Goal: Task Accomplishment & Management: Use online tool/utility

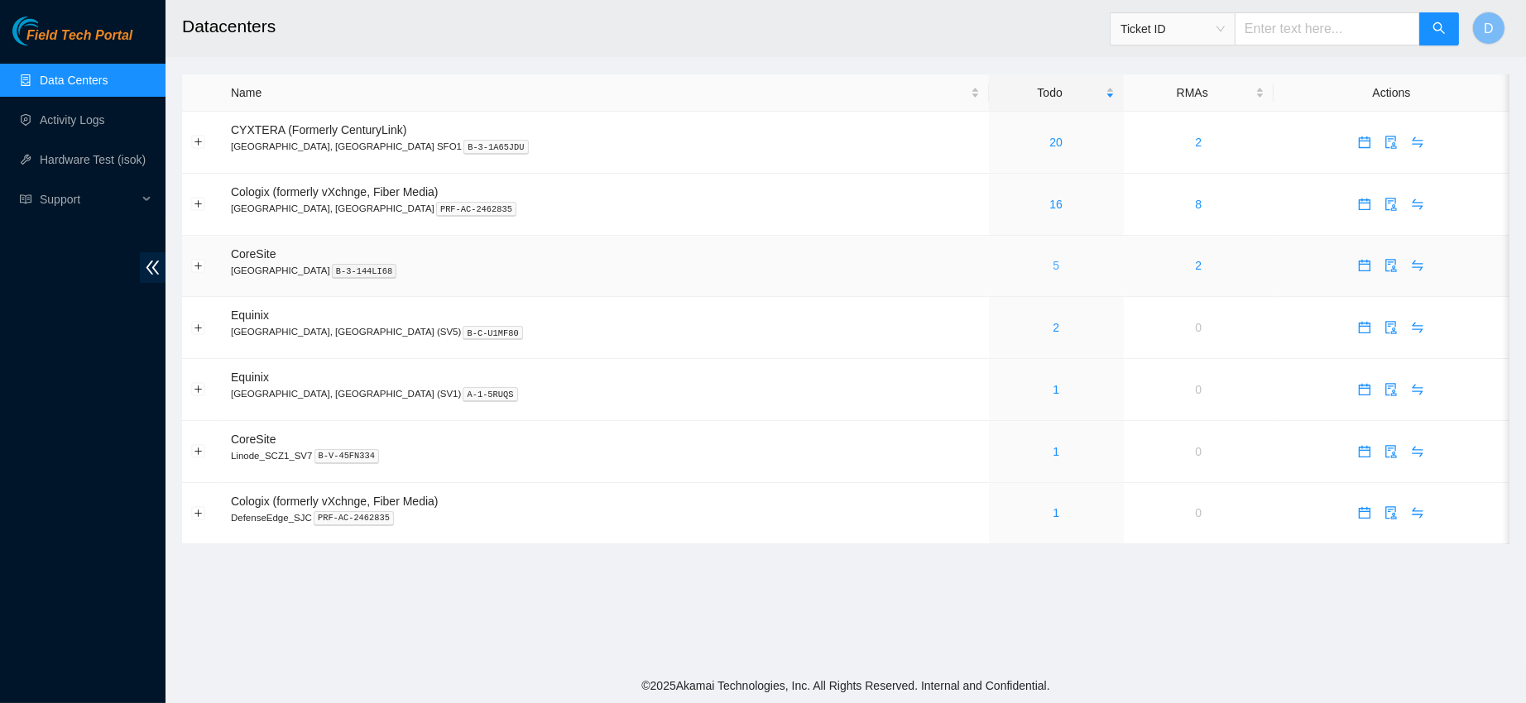
click at [1052, 272] on link "5" at bounding box center [1055, 265] width 7 height 13
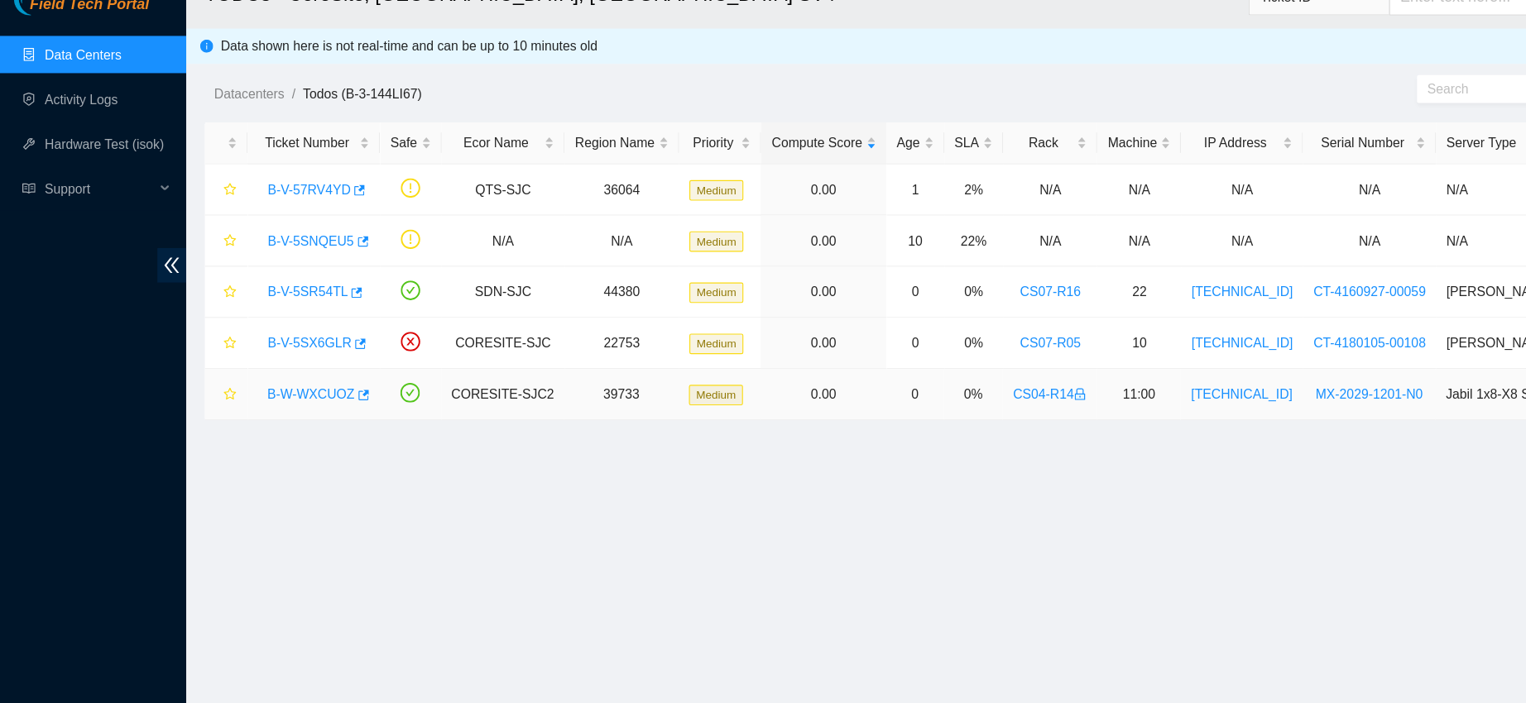
click at [269, 385] on link "B-W-WXCUOZ" at bounding box center [276, 382] width 78 height 13
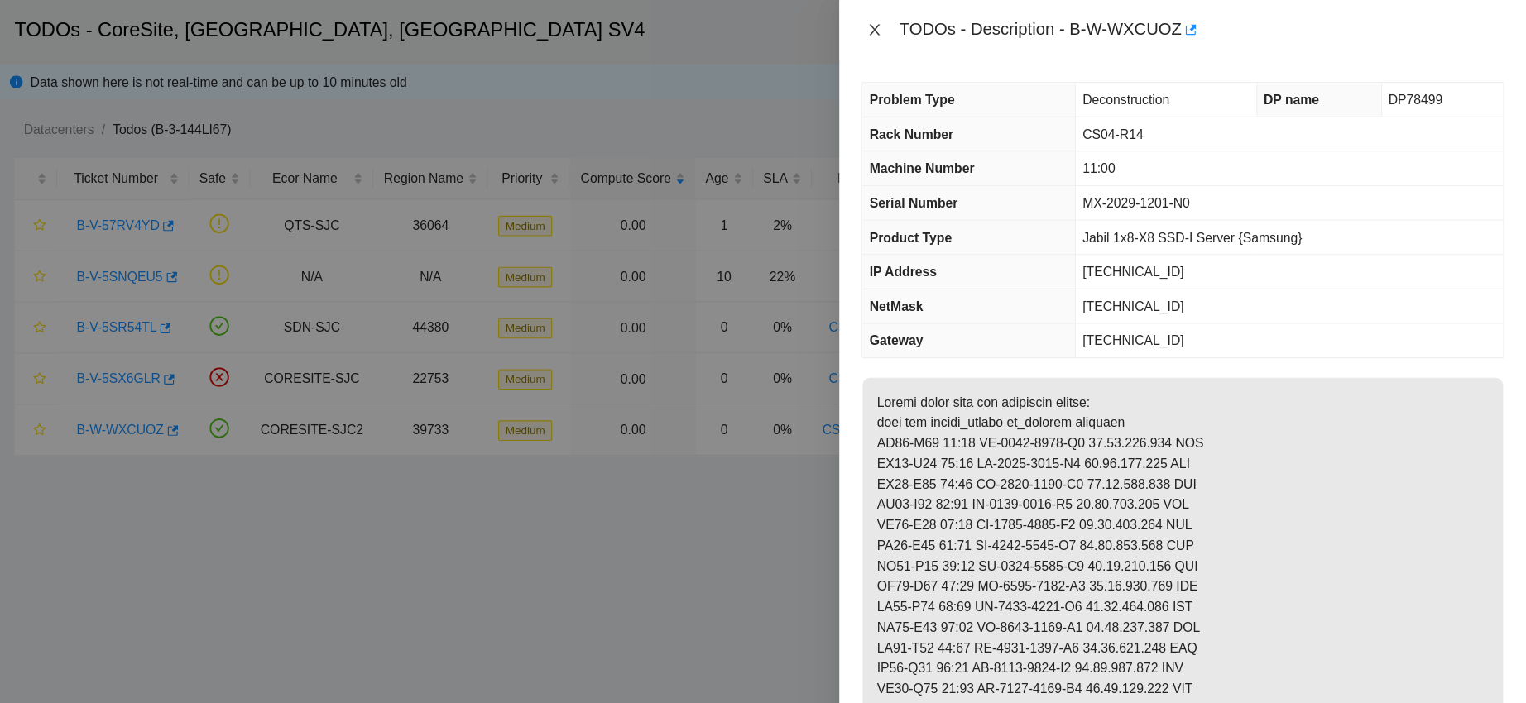
click at [936, 26] on button "Close" at bounding box center [946, 27] width 23 height 16
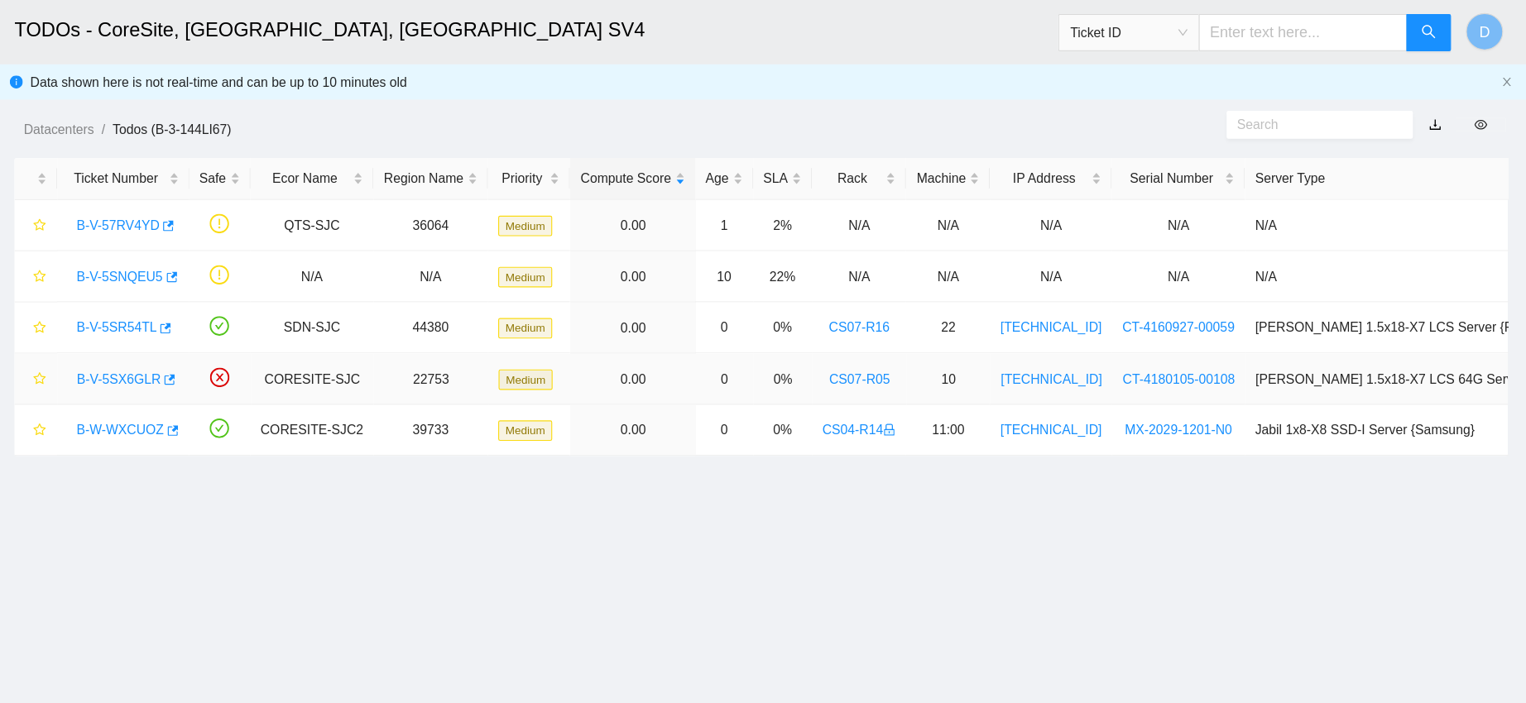
click at [272, 338] on link "B-V-5SX6GLR" at bounding box center [274, 336] width 74 height 13
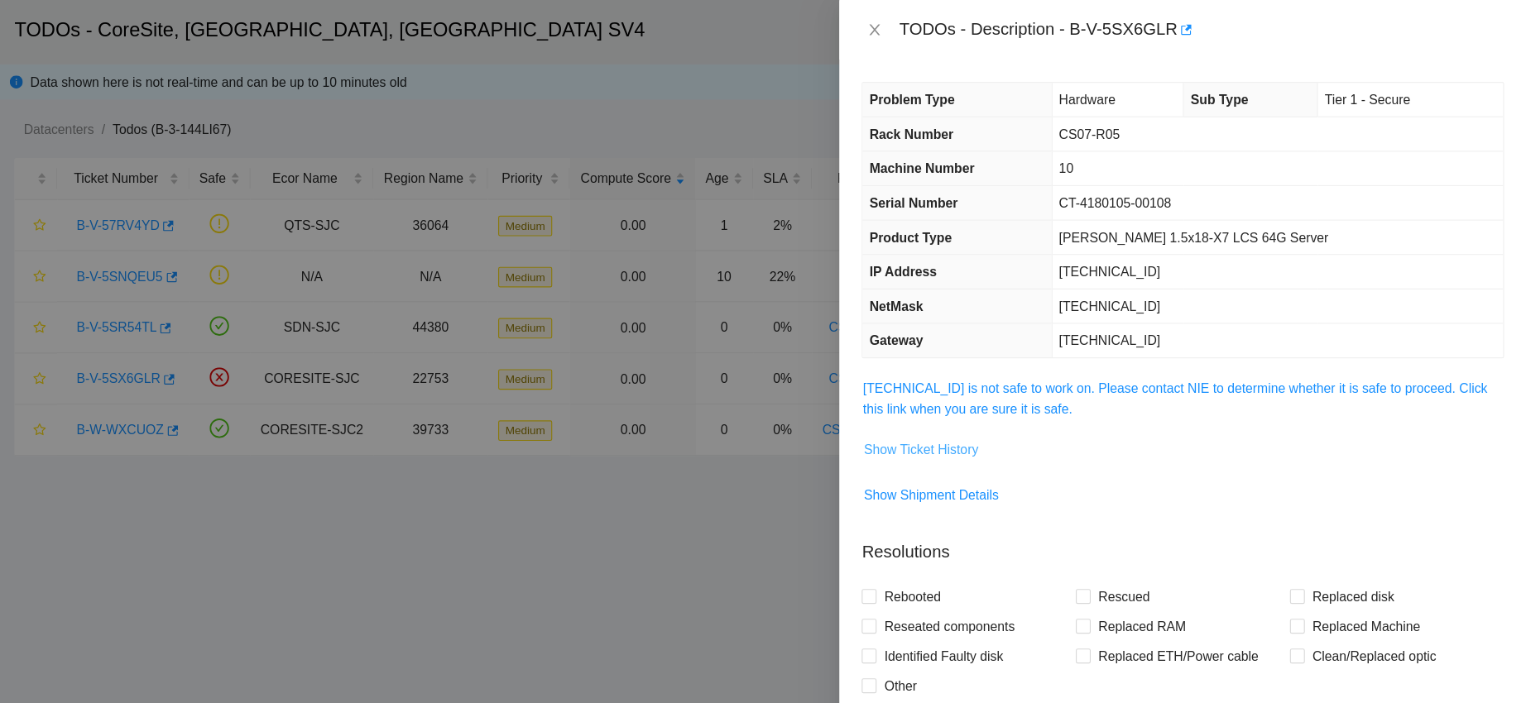
click at [974, 391] on span "Show Ticket History" at bounding box center [988, 400] width 102 height 18
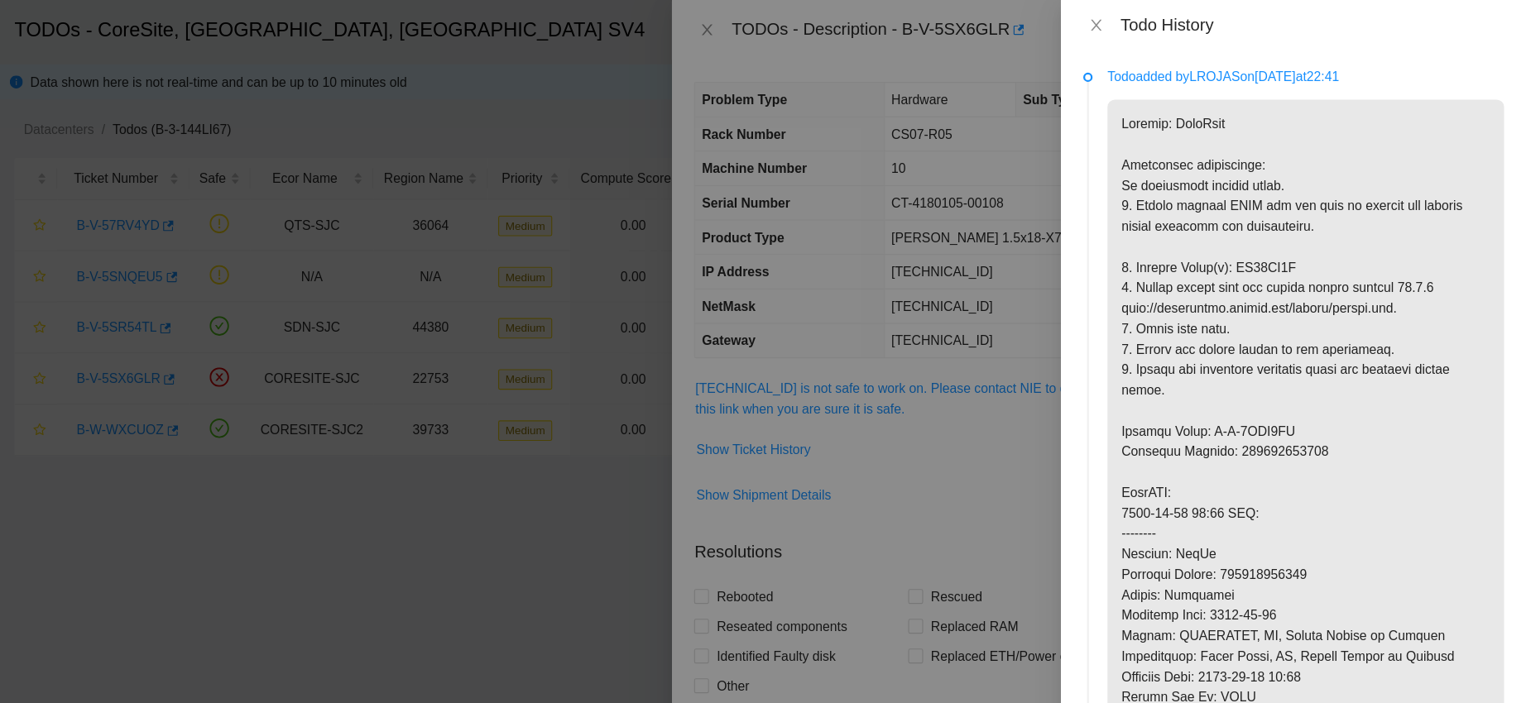
click at [1134, 0] on div "Todo History" at bounding box center [1319, 22] width 414 height 45
click at [1137, 17] on icon "close" at bounding box center [1143, 22] width 13 height 13
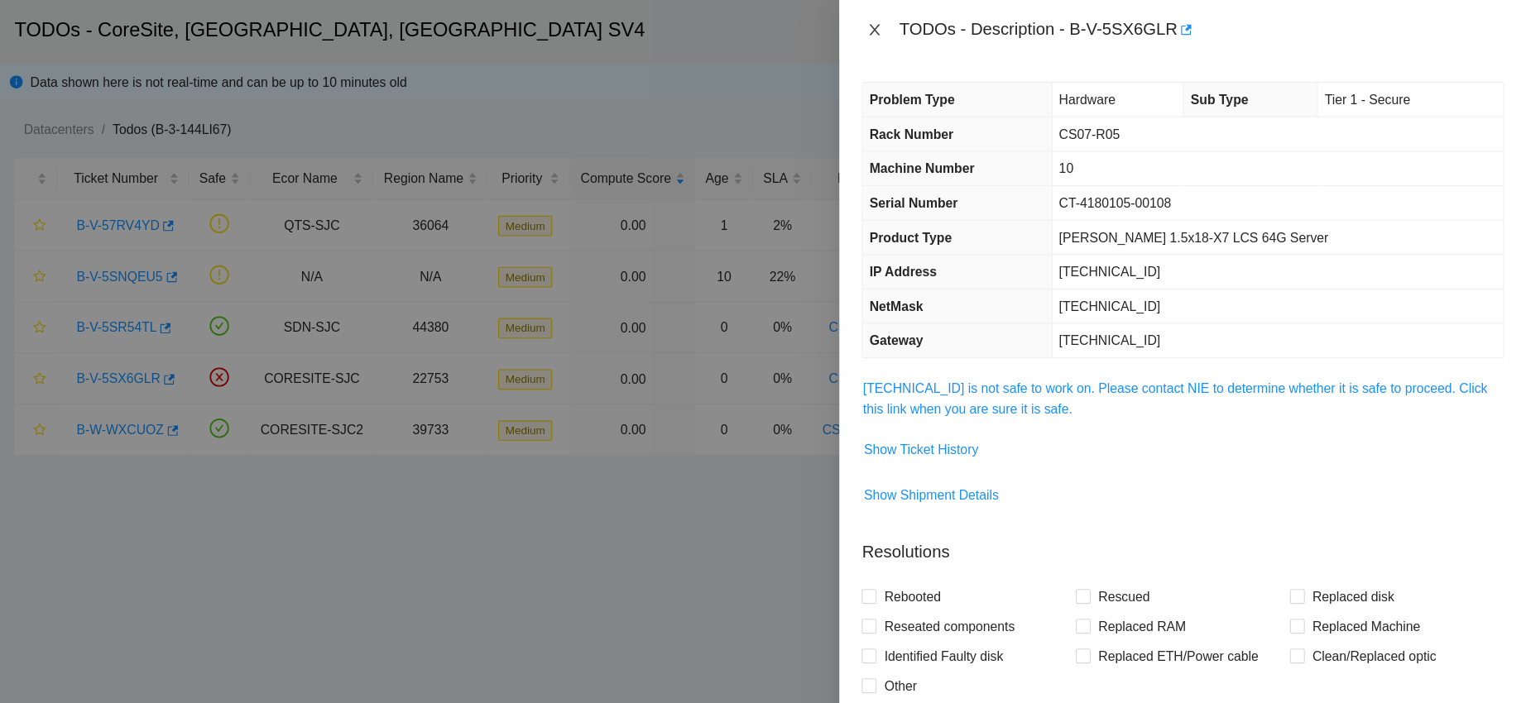
click at [943, 19] on button "Close" at bounding box center [946, 27] width 23 height 16
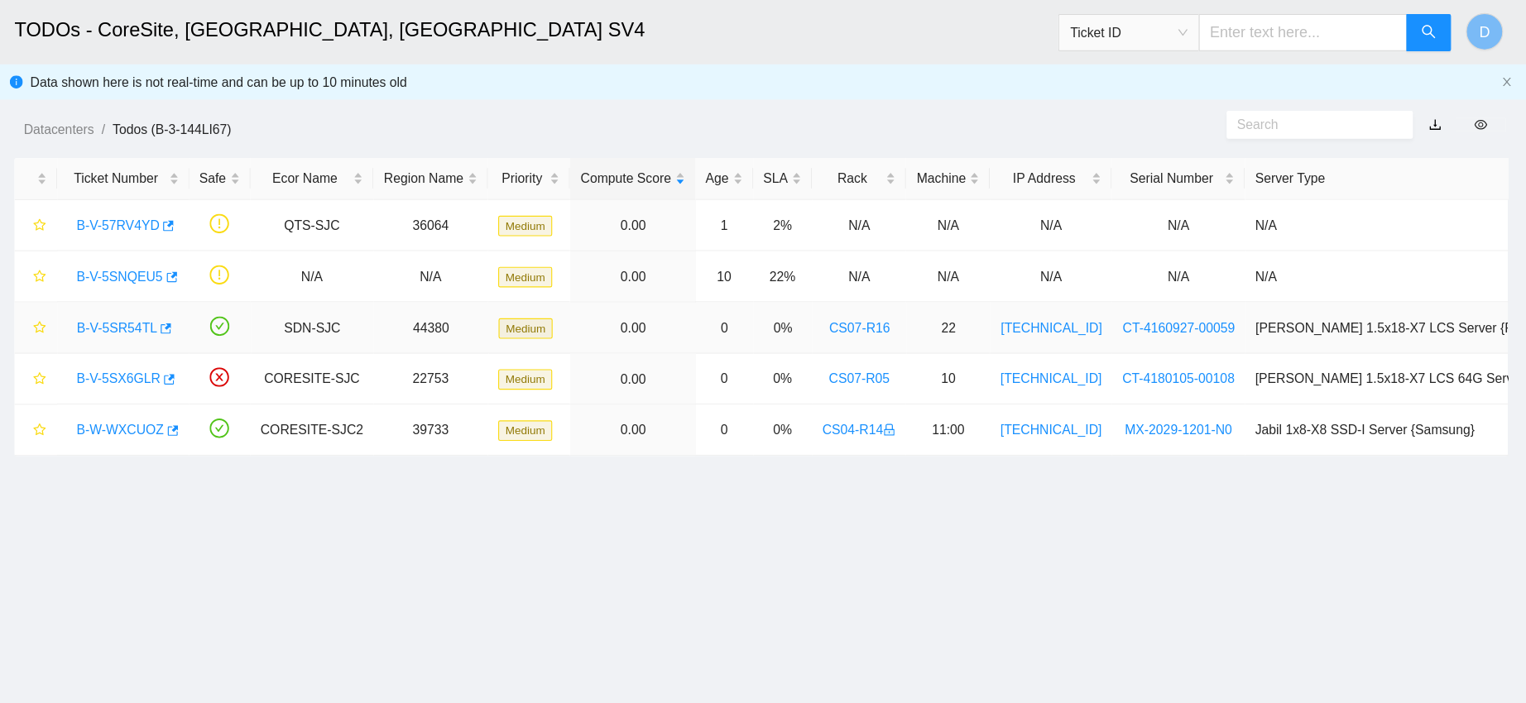
click at [277, 291] on link "B-V-5SR54TL" at bounding box center [272, 291] width 71 height 13
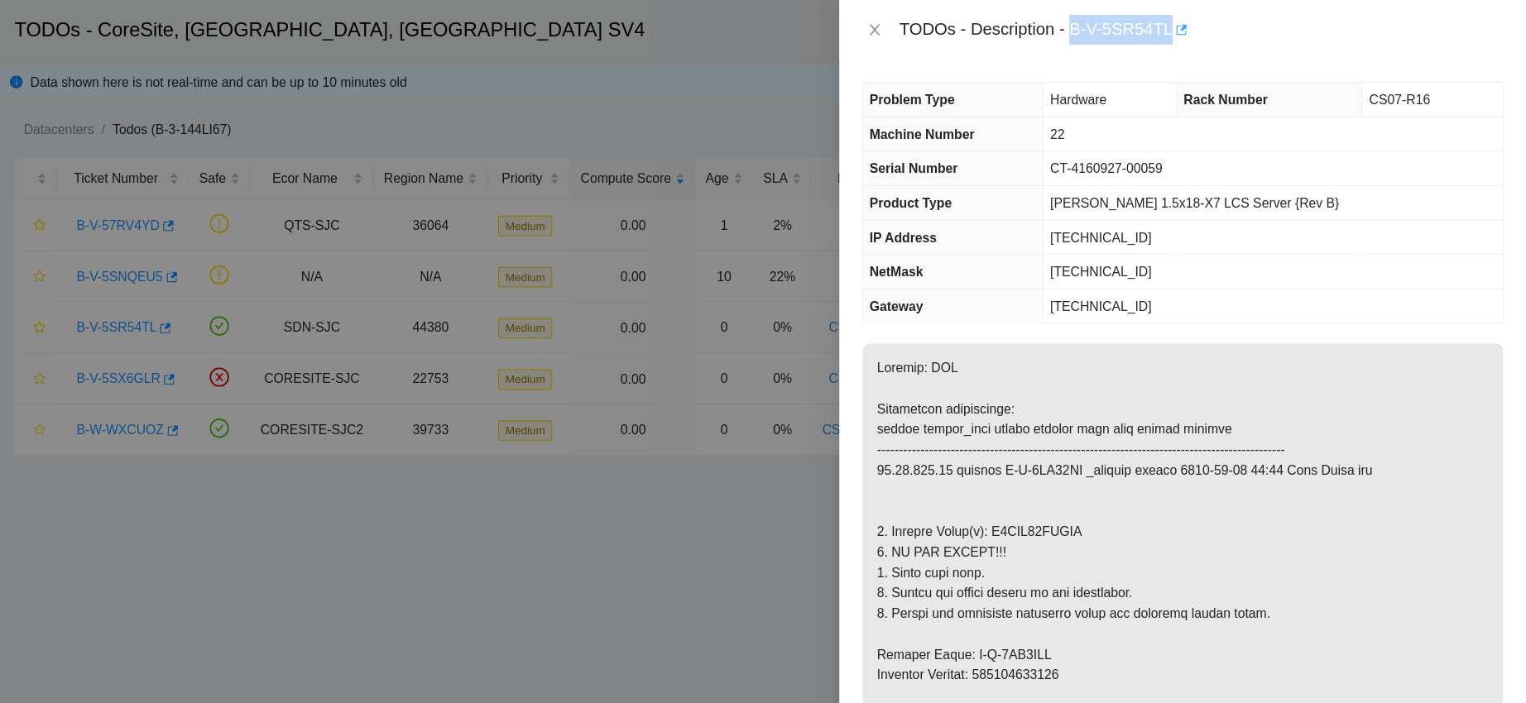
drag, startPoint x: 1172, startPoint y: 19, endPoint x: 1297, endPoint y: 19, distance: 124.9
click at [1297, 19] on div "TODOs - Description - B-V-5SR54TL" at bounding box center [1237, 26] width 538 height 26
copy div "B-V-5SR54TL"
click at [954, 26] on button "Close" at bounding box center [946, 27] width 23 height 16
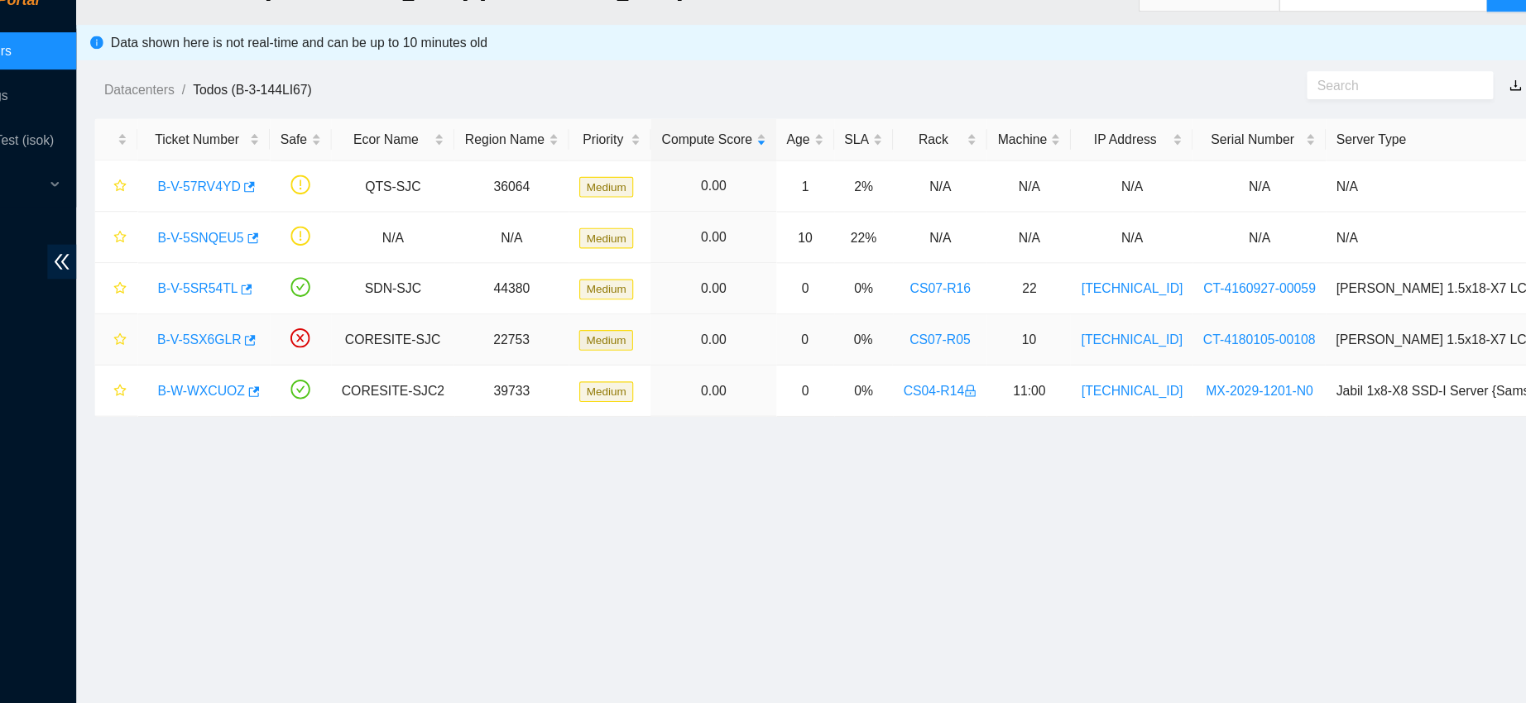
click at [271, 334] on link "B-V-5SX6GLR" at bounding box center [274, 336] width 74 height 13
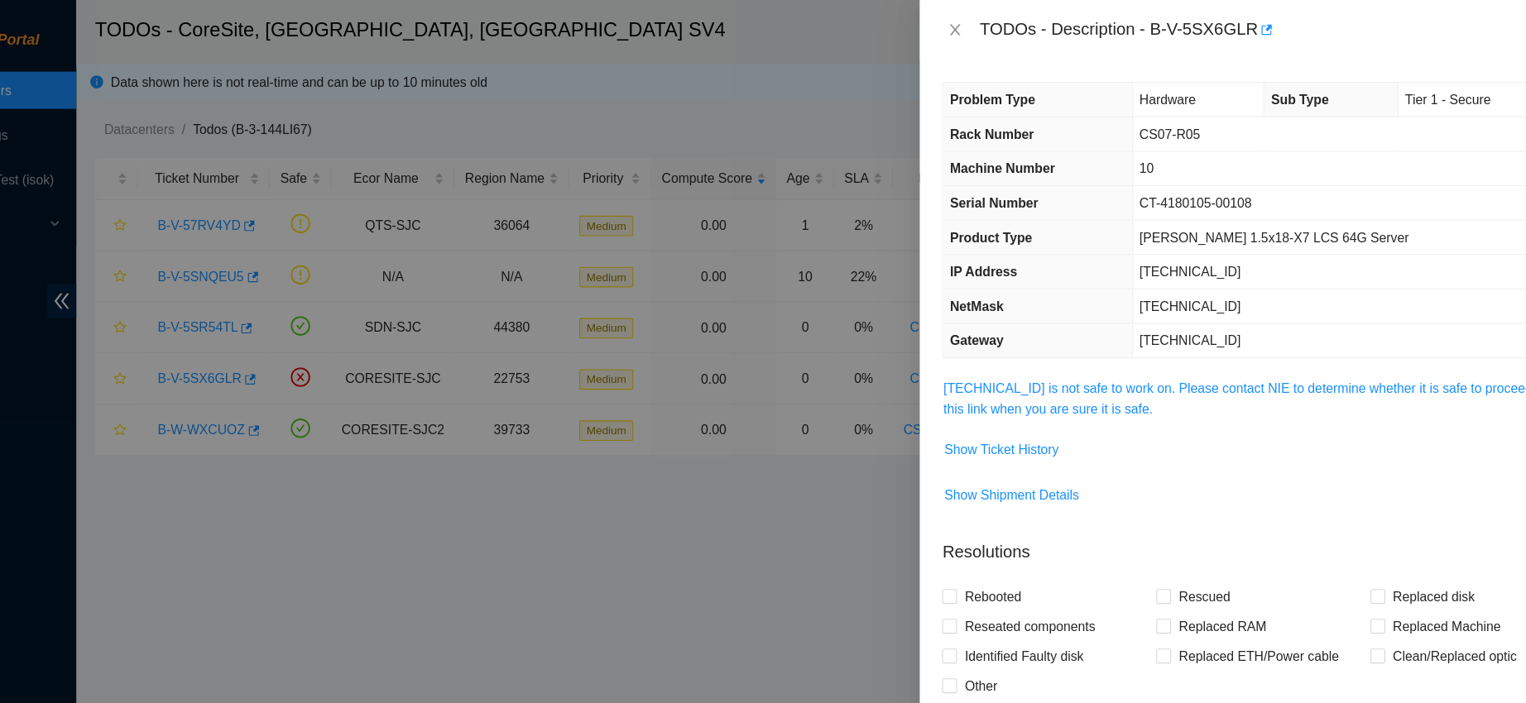
click at [1194, 24] on div "TODOs - Description - B-V-5SX6GLR" at bounding box center [1237, 26] width 538 height 26
click at [1171, 17] on div "TODOs - Description - B-V-5SX6GLR" at bounding box center [1237, 26] width 538 height 26
drag, startPoint x: 1172, startPoint y: 17, endPoint x: 1310, endPoint y: 16, distance: 138.2
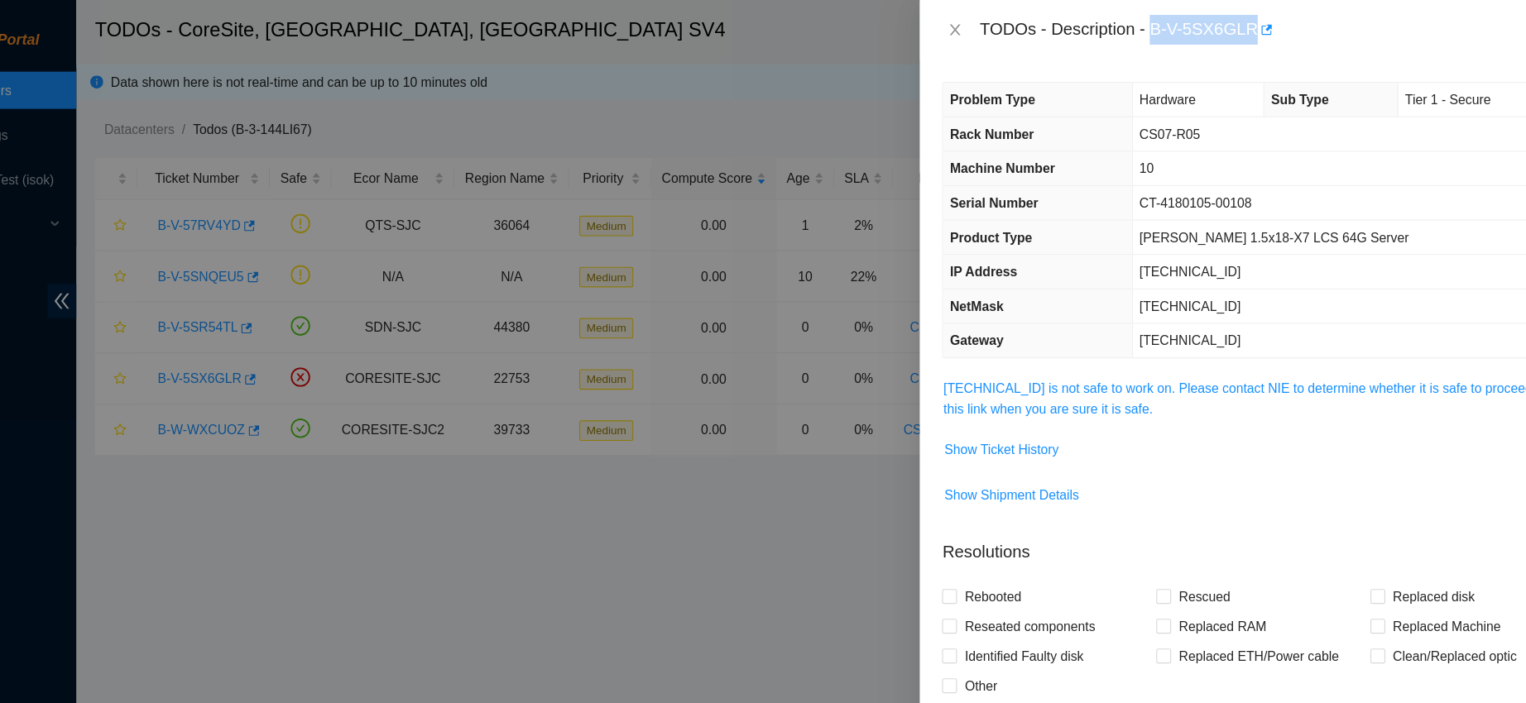
click at [1310, 16] on div "TODOs - Description - B-V-5SX6GLR" at bounding box center [1237, 26] width 538 height 26
copy div "B-V-5SX6GLR"
click at [947, 25] on icon "close" at bounding box center [946, 26] width 13 height 13
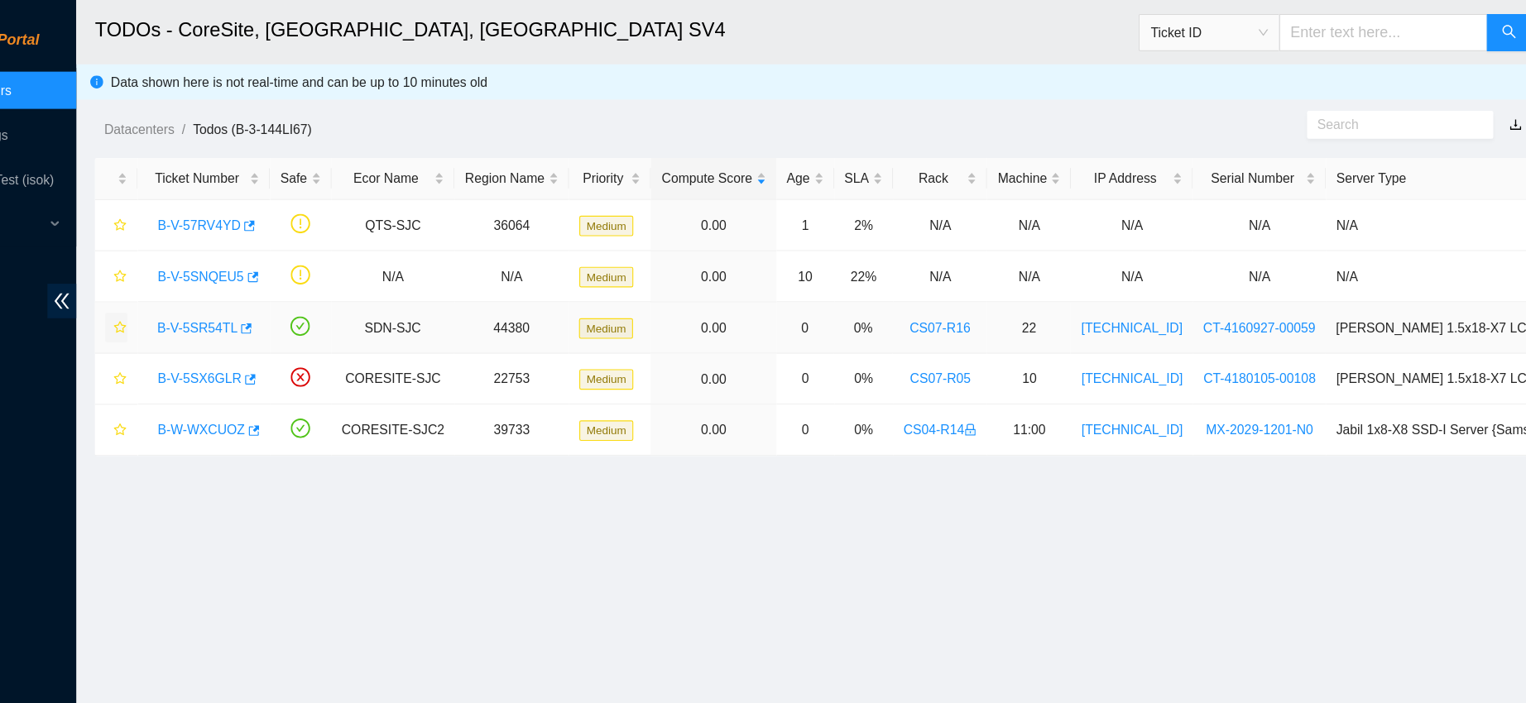
click at [201, 289] on icon "star" at bounding box center [204, 290] width 11 height 11
click at [207, 348] on button "button" at bounding box center [201, 337] width 20 height 26
click at [271, 376] on link "B-W-WXCUOZ" at bounding box center [276, 382] width 78 height 13
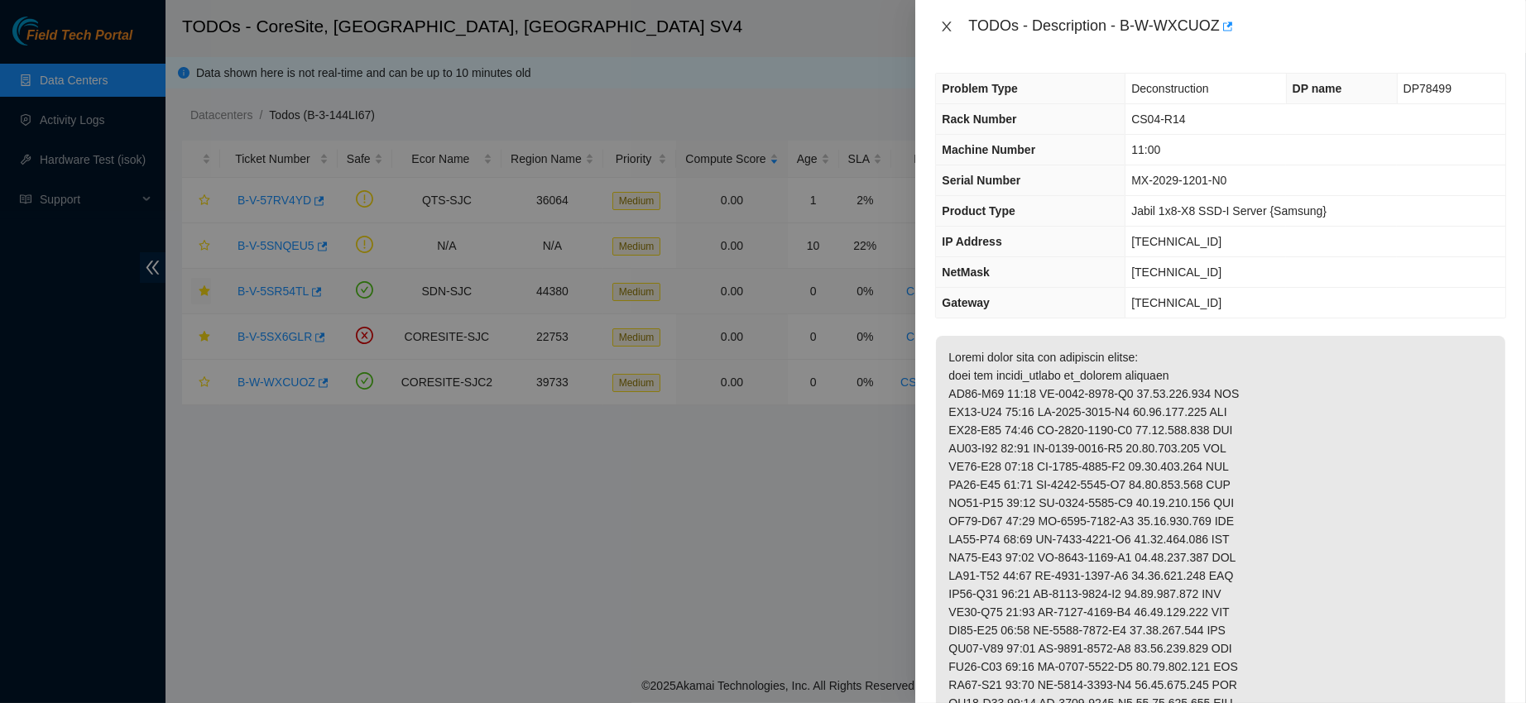
click at [952, 19] on button "Close" at bounding box center [946, 27] width 23 height 16
